Goal: Navigation & Orientation: Find specific page/section

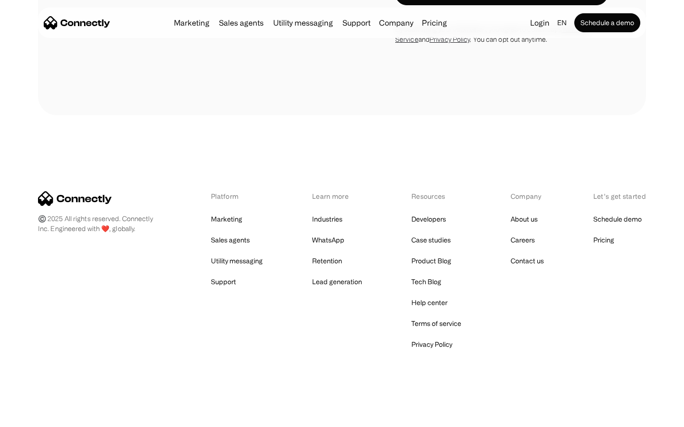
scroll to position [383, 0]
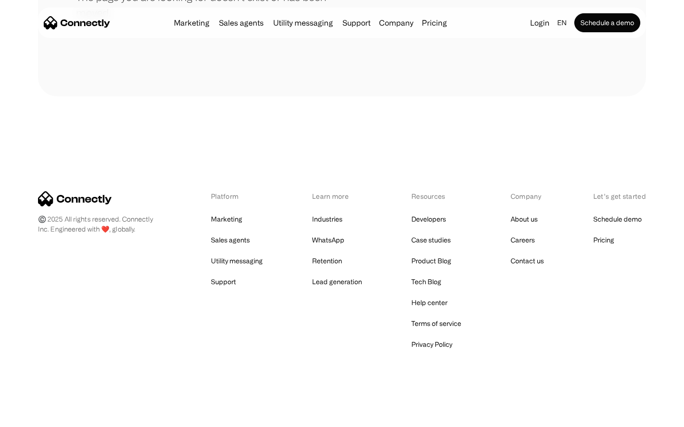
scroll to position [173, 0]
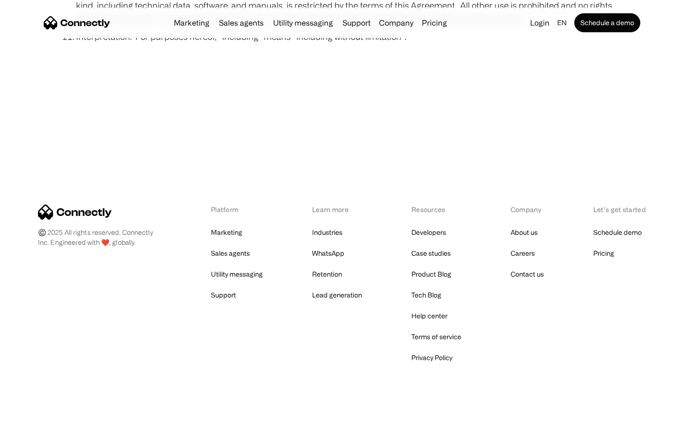
scroll to position [3490, 0]
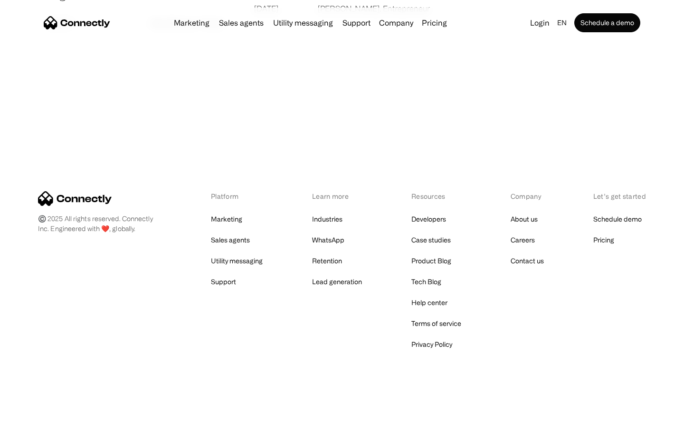
scroll to position [1825, 0]
